Goal: Task Accomplishment & Management: Use online tool/utility

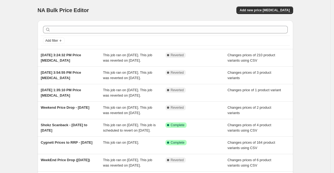
click at [19, 21] on div "NA Bulk Price Editor. This page is ready NA Bulk Price Editor Add new price [ME…" at bounding box center [165, 138] width 330 height 277
click at [275, 8] on span "Add new price [MEDICAL_DATA]" at bounding box center [264, 10] width 50 height 4
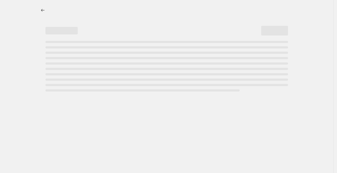
select select "percentage"
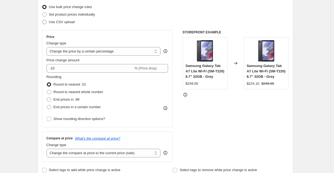
scroll to position [60, 0]
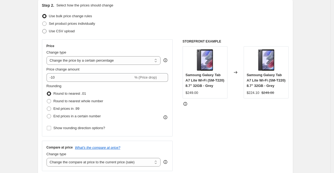
click at [56, 31] on span "Use CSV upload" at bounding box center [62, 31] width 26 height 4
click at [42, 29] on input "Use CSV upload" at bounding box center [42, 29] width 0 height 0
radio input "true"
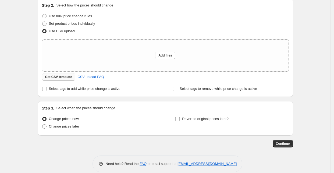
click at [59, 77] on span "Get CSV template" at bounding box center [58, 77] width 27 height 4
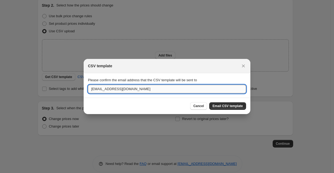
click at [101, 88] on input "[EMAIL_ADDRESS][DOMAIN_NAME]" at bounding box center [167, 89] width 158 height 9
type input "[EMAIL_ADDRESS][DOMAIN_NAME]"
click at [224, 106] on span "Email CSV template" at bounding box center [227, 106] width 30 height 4
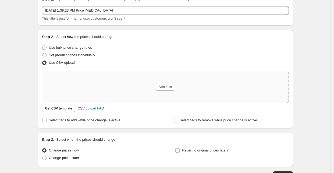
scroll to position [7, 0]
